Goal: Information Seeking & Learning: Learn about a topic

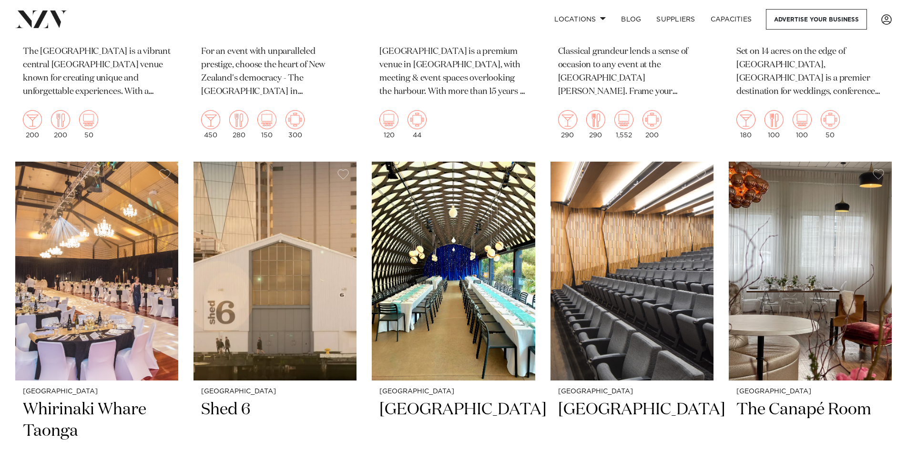
scroll to position [2001, 0]
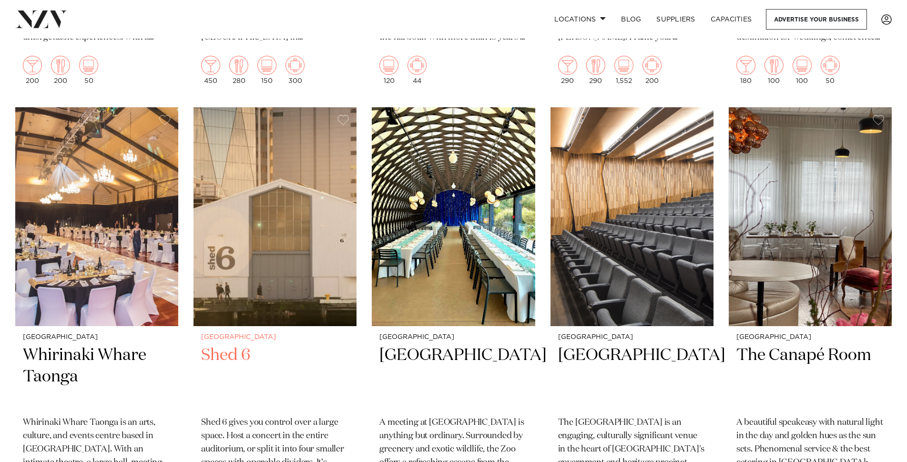
click at [239, 356] on h2 "Shed 6" at bounding box center [275, 377] width 148 height 64
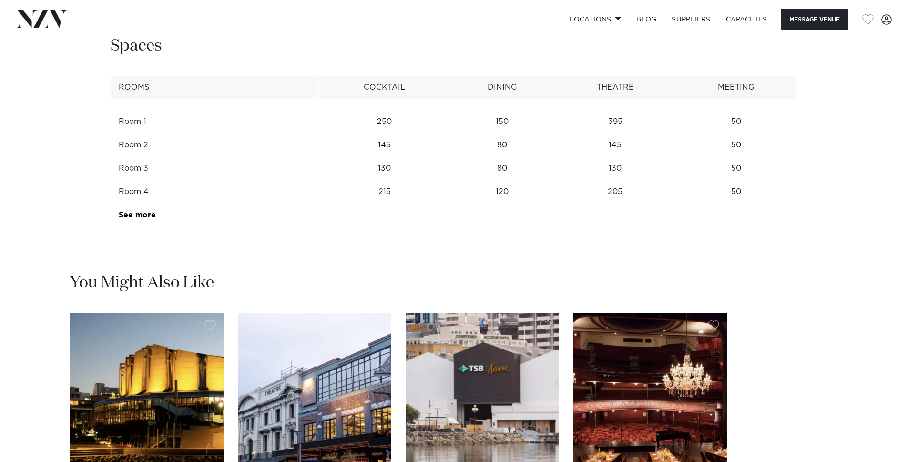
scroll to position [1334, 0]
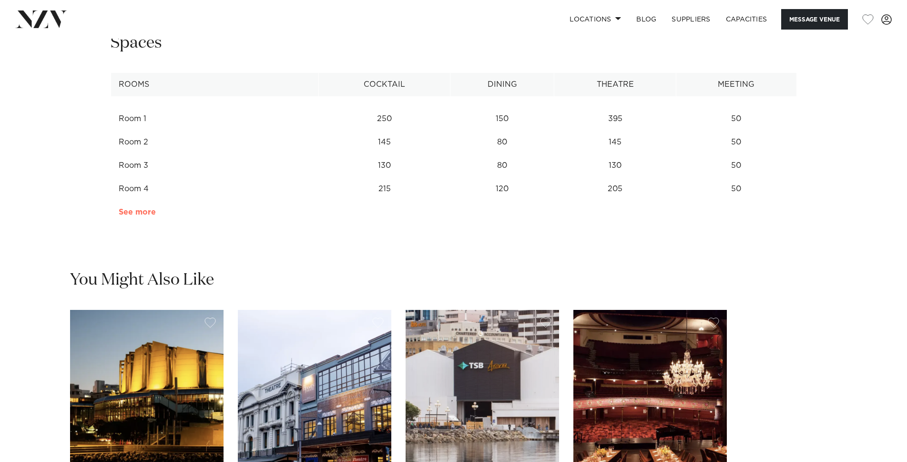
click at [144, 214] on link "See more" at bounding box center [156, 212] width 74 height 8
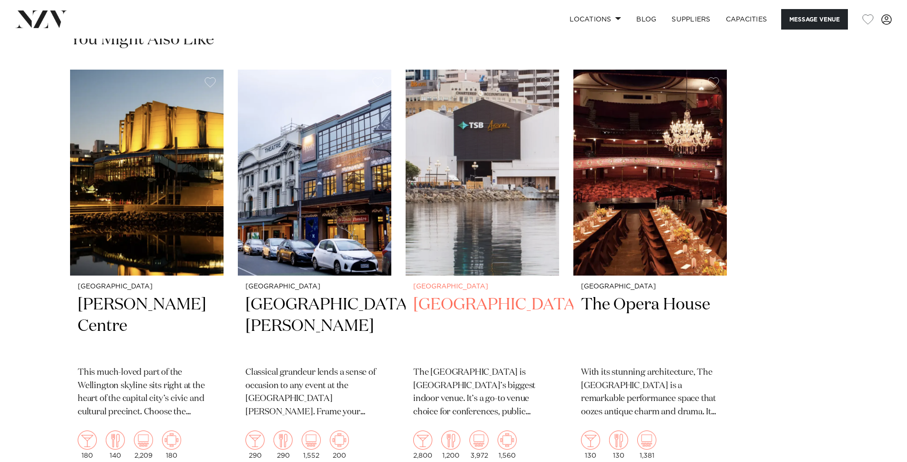
scroll to position [1668, 0]
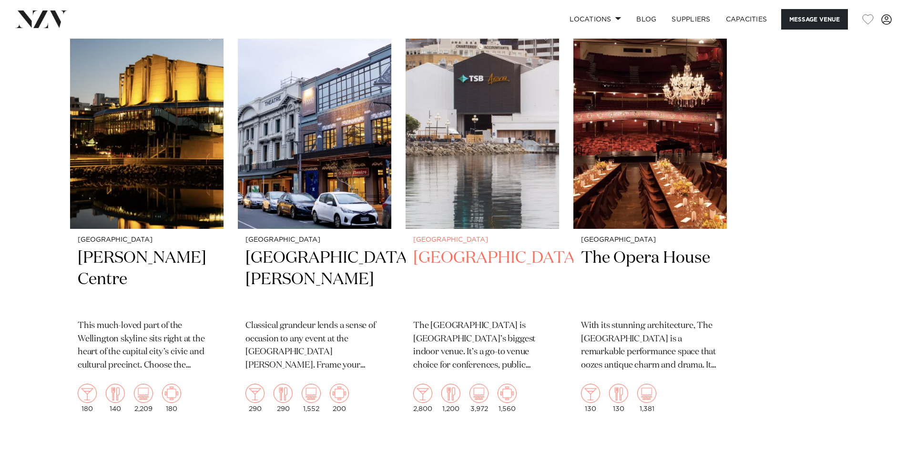
click at [427, 263] on h2 "[GEOGRAPHIC_DATA]" at bounding box center [482, 279] width 138 height 64
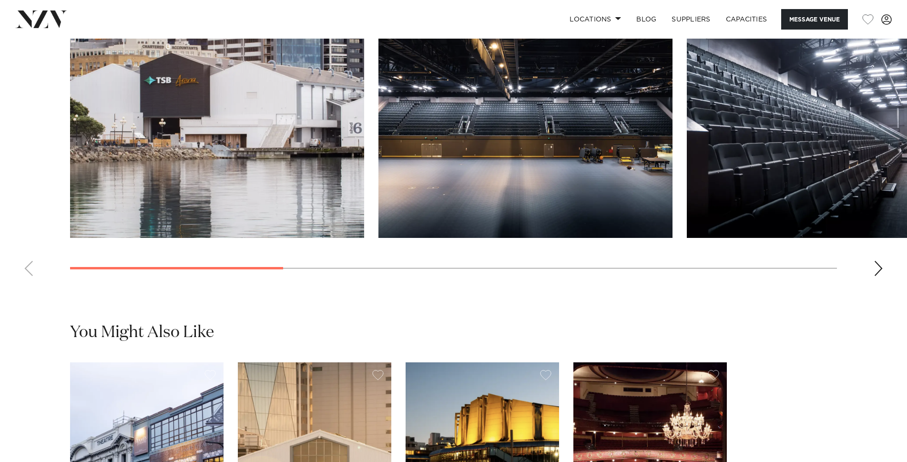
scroll to position [1001, 0]
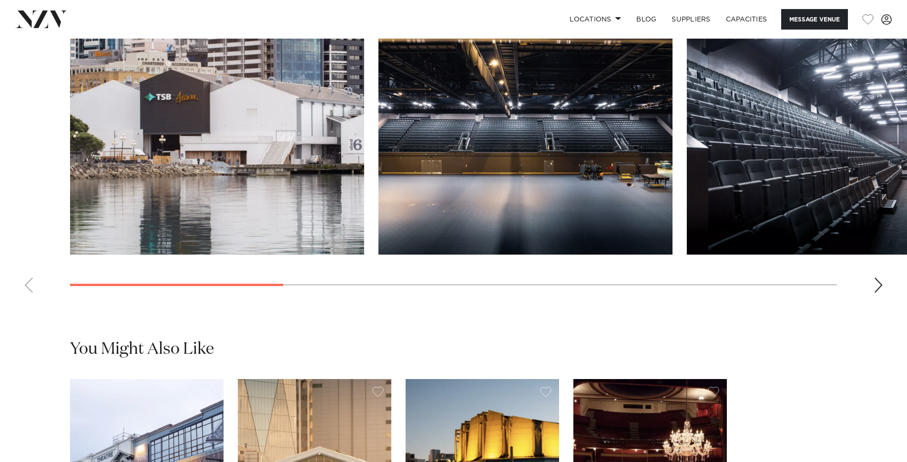
click at [881, 293] on div "Next slide" at bounding box center [878, 284] width 10 height 15
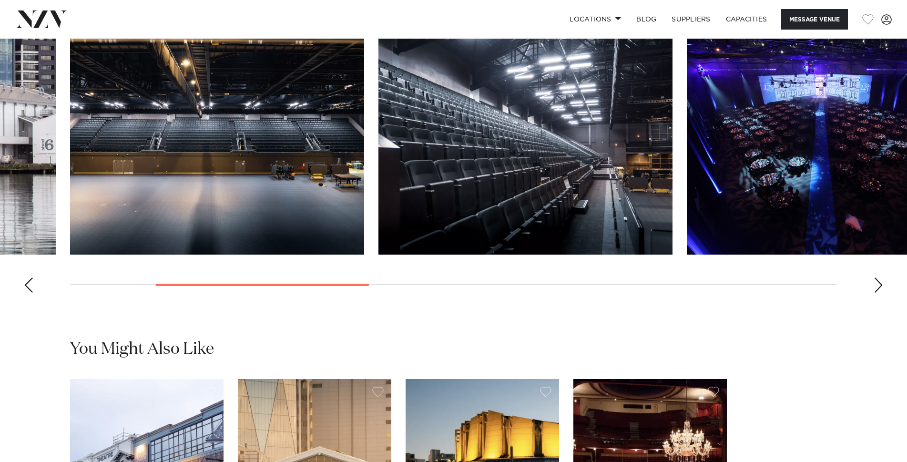
click at [878, 293] on div "Next slide" at bounding box center [878, 284] width 10 height 15
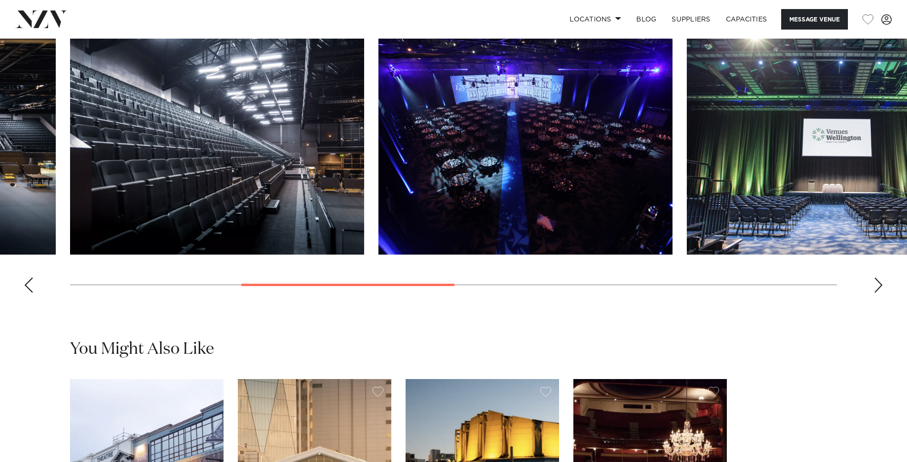
click at [878, 293] on div "Next slide" at bounding box center [878, 284] width 10 height 15
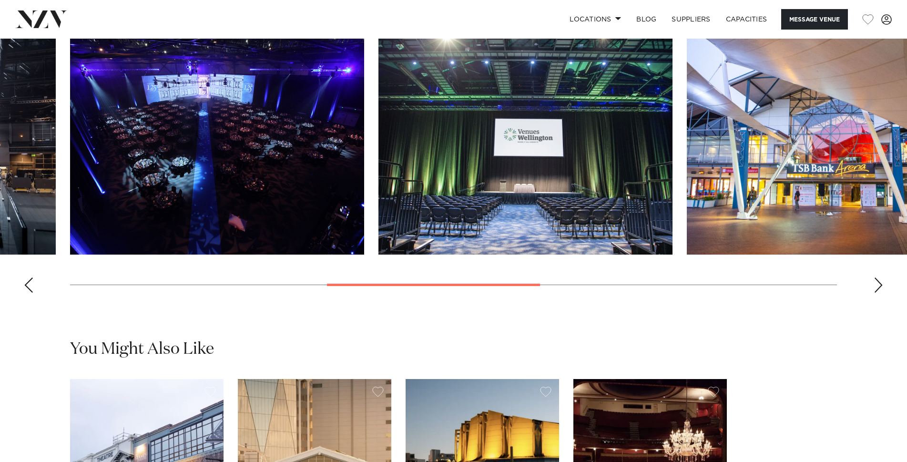
click at [878, 293] on div "Next slide" at bounding box center [878, 284] width 10 height 15
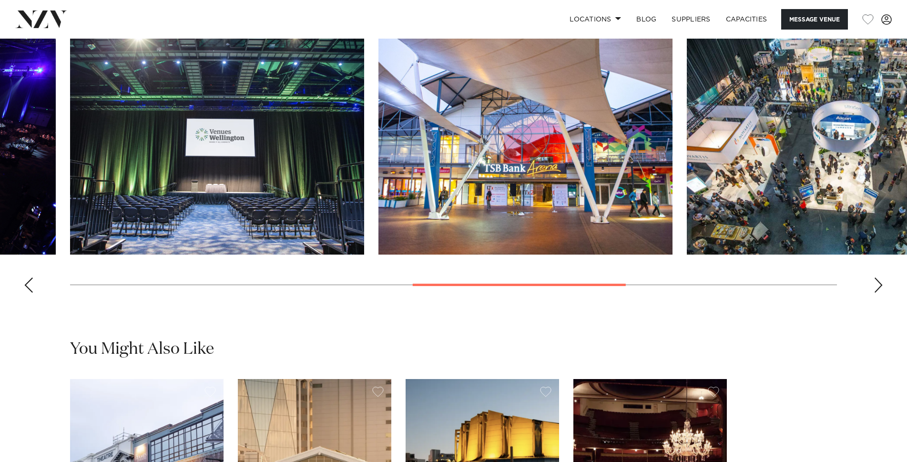
click at [878, 293] on div "Next slide" at bounding box center [878, 284] width 10 height 15
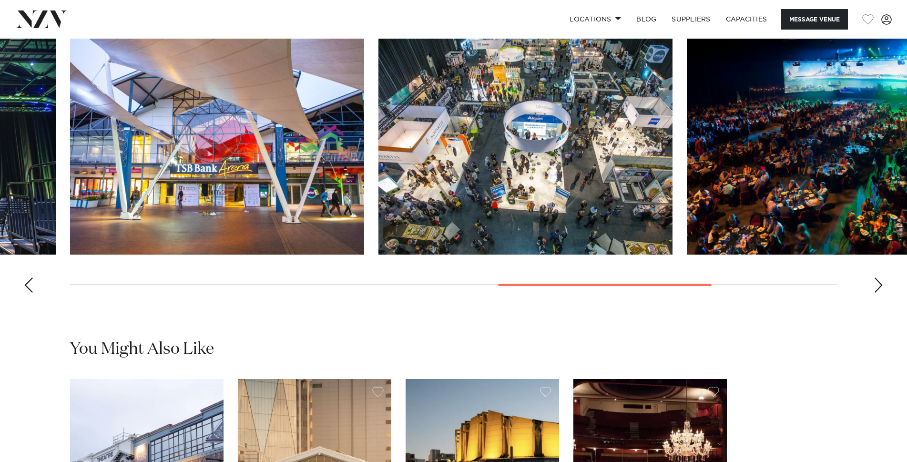
click at [878, 293] on div "Next slide" at bounding box center [878, 284] width 10 height 15
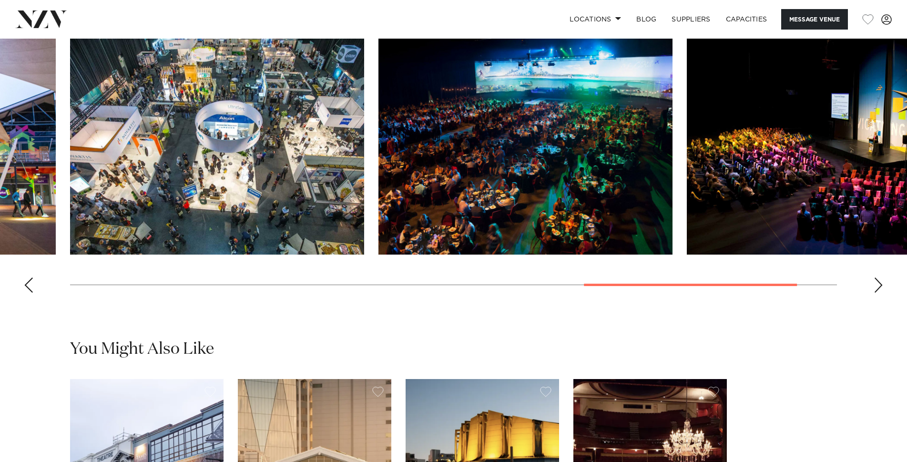
click at [878, 293] on div "Next slide" at bounding box center [878, 284] width 10 height 15
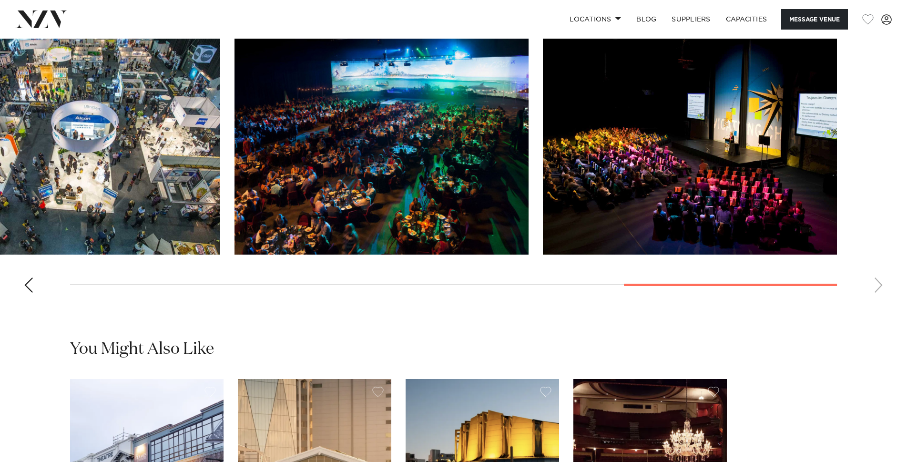
click at [878, 300] on swiper-container at bounding box center [453, 170] width 907 height 262
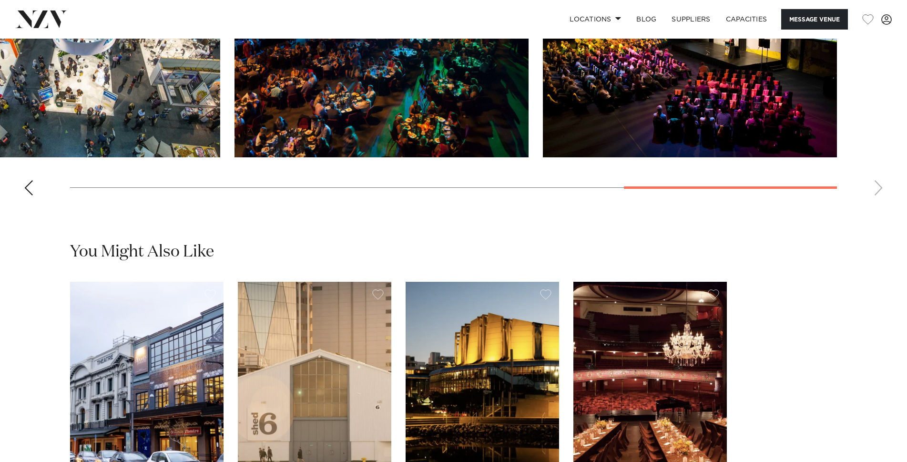
scroll to position [1096, 0]
